Goal: Transaction & Acquisition: Purchase product/service

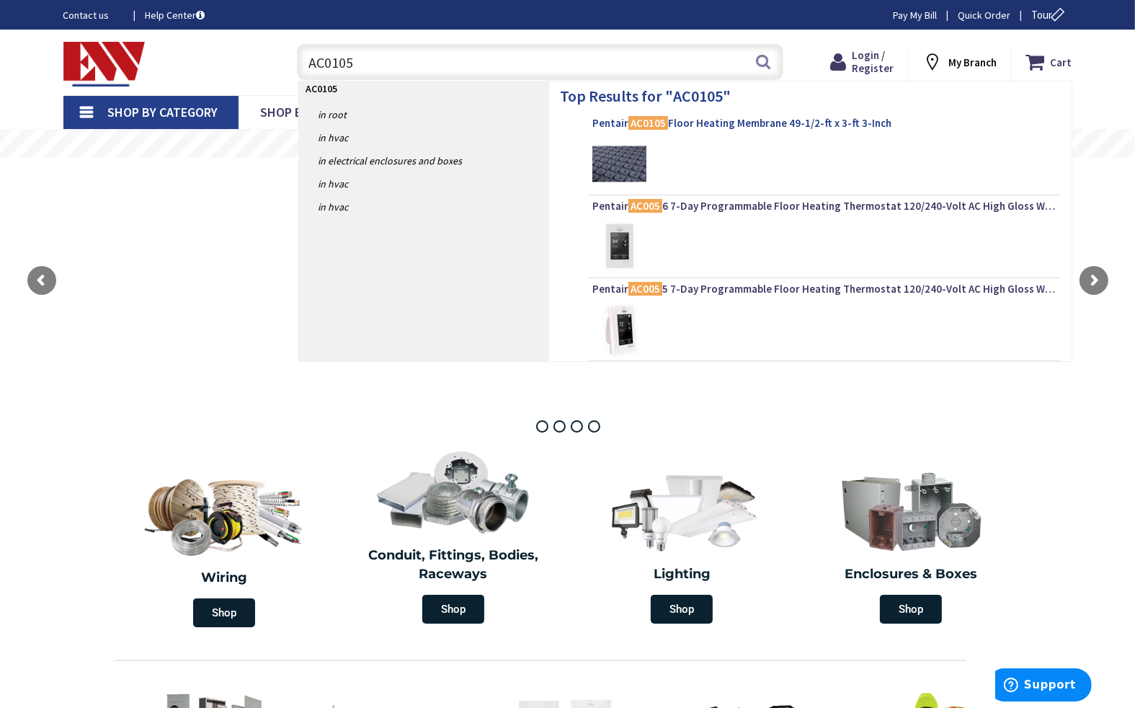
type input "AC0105"
click at [631, 130] on link "Pentair AC0105 Floor Heating Membrane 49-1/2-ft x 3-ft 3-Inch" at bounding box center [824, 124] width 465 height 17
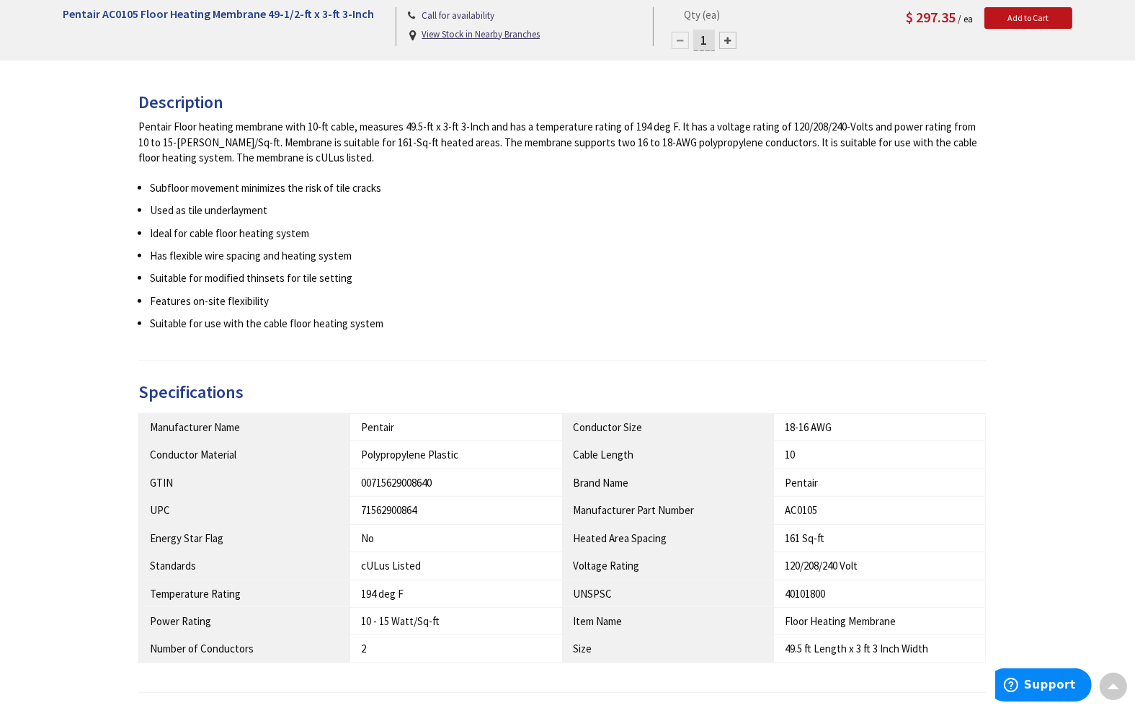
click at [106, 244] on div "Description Pentair Floor heating membrane with 10-ft cable, measures 49.5-ft x…" at bounding box center [568, 458] width 1031 height 730
